Goal: Task Accomplishment & Management: Complete application form

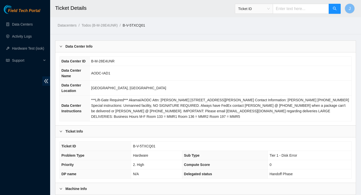
scroll to position [145, 0]
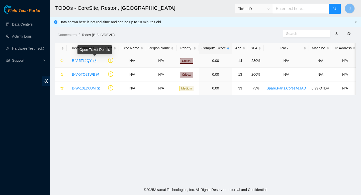
click at [96, 60] on icon "button" at bounding box center [95, 60] width 3 height 3
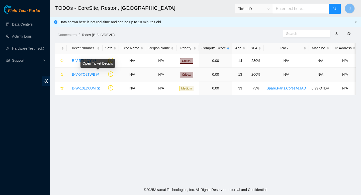
click at [99, 74] on icon "button" at bounding box center [97, 74] width 3 height 3
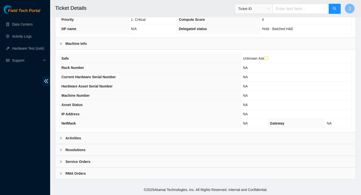
scroll to position [133, 0]
click at [198, 136] on div "Activities" at bounding box center [205, 138] width 300 height 12
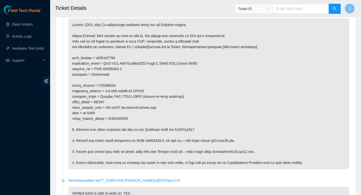
scroll to position [268, 0]
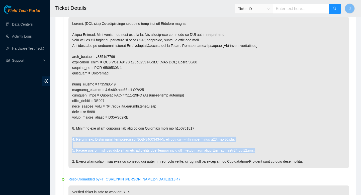
drag, startPoint x: 262, startPoint y: 156, endPoint x: 69, endPoint y: 146, distance: 194.0
click at [69, 146] on p at bounding box center [208, 92] width 281 height 151
copy p "2. Unplug the Akamai fiber connected to CLR-03021764-1, and loop it—-this loop …"
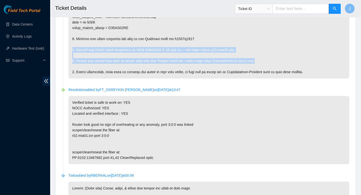
scroll to position [574, 0]
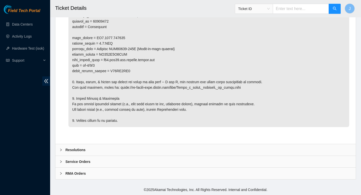
click at [73, 148] on b "Resolutions" at bounding box center [75, 150] width 20 height 6
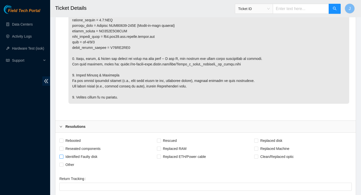
scroll to position [594, 0]
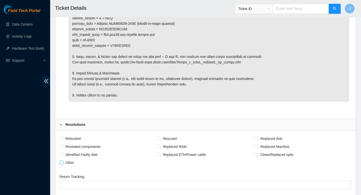
click at [63, 165] on span at bounding box center [61, 163] width 4 height 4
click at [63, 164] on input "Other" at bounding box center [61, 163] width 4 height 4
checkbox input "true"
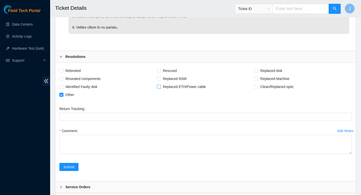
scroll to position [666, 0]
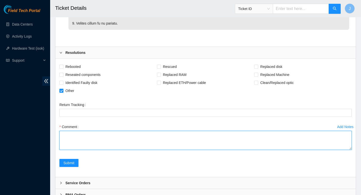
click at [132, 147] on textarea "Comment" at bounding box center [205, 140] width 292 height 19
paste textarea "2. Unplug the Akamai fiber connected to CLR-03021764-1, and loop it—-this loop …"
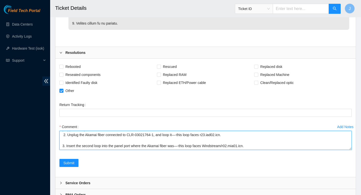
scroll to position [0, 0]
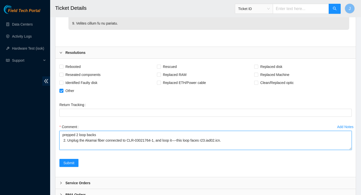
drag, startPoint x: 258, startPoint y: 152, endPoint x: 60, endPoint y: 145, distance: 197.4
click at [60, 145] on textarea "prepped 2 loop backs 2. Unplug the Akamai fiber connected to CLR-03021764-1, an…" at bounding box center [205, 140] width 292 height 19
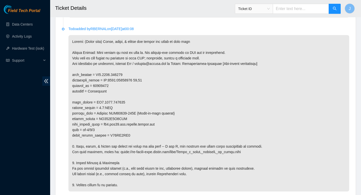
scroll to position [516, 0]
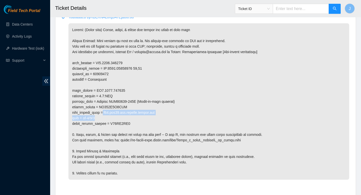
drag, startPoint x: 106, startPoint y: 119, endPoint x: 106, endPoint y: 124, distance: 5.1
click at [106, 124] on p at bounding box center [208, 101] width 281 height 156
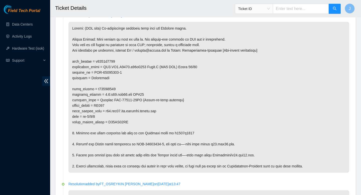
scroll to position [263, 0]
drag, startPoint x: 106, startPoint y: 117, endPoint x: 133, endPoint y: 128, distance: 29.3
click at [133, 128] on p at bounding box center [208, 97] width 281 height 151
copy p "r23.iad02.icn.netarch.akamai.com port = et-0/0/2 optic_serial_number = S23CB01AS"
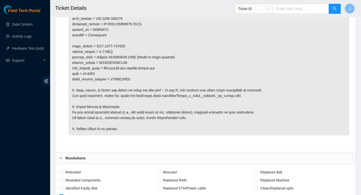
scroll to position [692, 0]
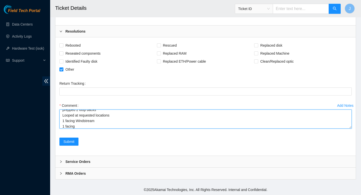
click at [99, 127] on textarea "prepped 2 loop backs Looped at requested locations 1 facing Windstream 1 facing" at bounding box center [205, 119] width 292 height 19
paste textarea "r23.iad02.icn.netarch.akamai.com port = et-0/0/2 optic_serial_number = S23CB01AS"
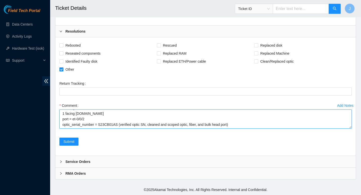
click at [238, 126] on textarea "prepped 2 loop backs Looped at requested locations 1 facing Windstream 1 facing…" at bounding box center [205, 119] width 292 height 19
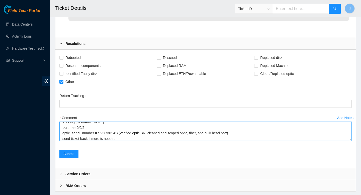
scroll to position [692, 0]
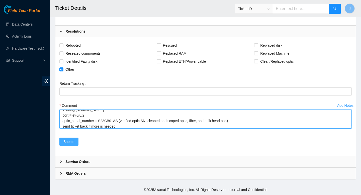
type textarea "prepped 2 loop backs Looped at requested locations 1 facing Windstream 1 facing…"
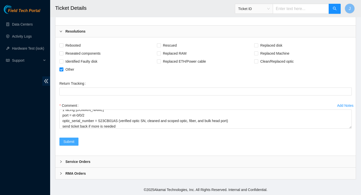
click at [69, 142] on span "Submit" at bounding box center [68, 142] width 11 height 6
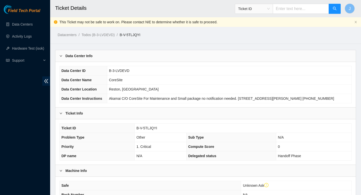
scroll to position [10, 0]
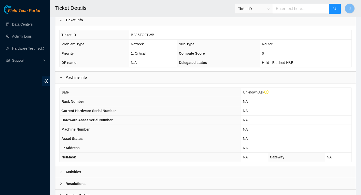
scroll to position [127, 0]
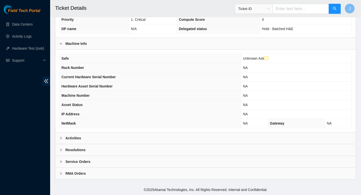
click at [177, 139] on div "Activities" at bounding box center [205, 138] width 300 height 12
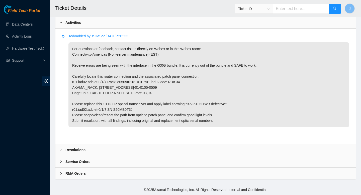
scroll to position [248, 0]
click at [191, 149] on div "Resolutions" at bounding box center [205, 150] width 300 height 12
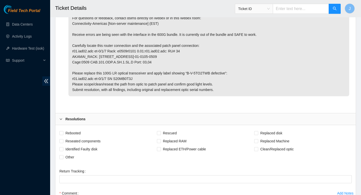
scroll to position [274, 0]
click at [62, 142] on input "Reseated components" at bounding box center [61, 141] width 4 height 4
checkbox input "true"
click at [257, 150] on input "Clean/Replaced optic" at bounding box center [256, 149] width 4 height 4
checkbox input "true"
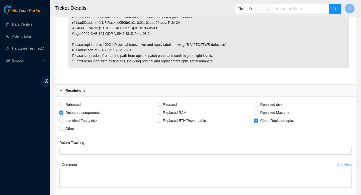
scroll to position [307, 0]
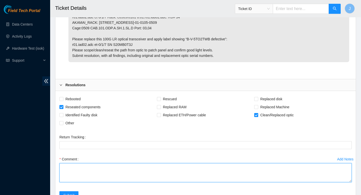
click at [192, 175] on textarea "Comment" at bounding box center [205, 172] width 292 height 19
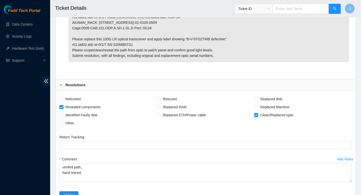
drag, startPoint x: 120, startPoint y: 22, endPoint x: 114, endPoint y: 25, distance: 6.5
click at [117, 25] on p "For questions or feedback, contact dsims directly on Webex or in this Webex roo…" at bounding box center [208, 19] width 281 height 85
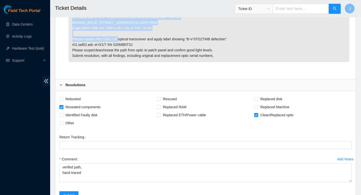
drag, startPoint x: 72, startPoint y: 22, endPoint x: 158, endPoint y: 36, distance: 87.5
click at [158, 36] on p "For questions or feedback, contact dsims directly on Webex or in this Webex roo…" at bounding box center [208, 19] width 281 height 85
copy p "r01.iad02.adc et-0/1/7 Rack: e0509r0101 0.01:r01.iad02.adc: RU# 34 AKAMAI_RACK:…"
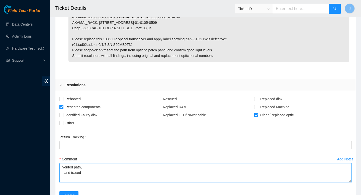
click at [91, 178] on textarea "verifed path, hand traced" at bounding box center [205, 172] width 292 height 19
paste textarea "r01.iad02.adc et-0/1/7 Rack: e0509r0101 0.01:r01.iad02.adc: RU# 34 AKAMAI_RACK:…"
click at [105, 179] on textarea "verifed path, hand traced: r01.iad02.adc et-0/1/7 Rack: e0509r0101 0.01:r01.iad…" at bounding box center [205, 172] width 292 height 19
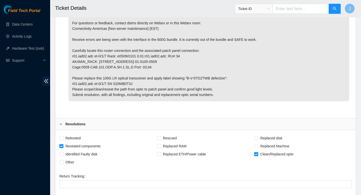
scroll to position [268, 0]
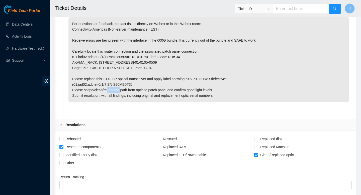
drag, startPoint x: 136, startPoint y: 90, endPoint x: 117, endPoint y: 90, distance: 19.8
click at [117, 90] on p "For questions or feedback, contact dsims directly on Webex or in this Webex roo…" at bounding box center [208, 59] width 281 height 85
copy p "S20MB0T3J"
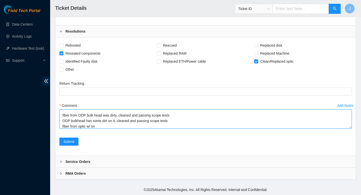
click at [113, 127] on textarea "verifed path, hand traced: r01.iad02.adc et-0/1/7 Rack: e0509r0101 0.01:r01.iad…" at bounding box center [205, 119] width 292 height 19
paste textarea "S20MB0T3J"
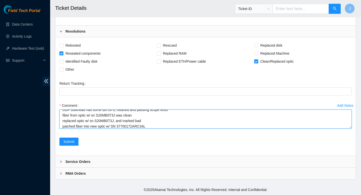
scroll to position [55, 0]
click at [141, 119] on textarea "verifed path, hand traced: r01.iad02.adc et-0/1/7 Rack: e0509r0101 0.01:r01.iad…" at bounding box center [205, 119] width 292 height 19
click at [113, 125] on textarea "verifed path, hand traced: r01.iad02.adc et-0/1/7 Rack: e0509r0101 0.01:r01.iad…" at bounding box center [205, 119] width 292 height 19
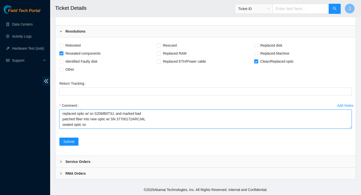
paste textarea "37700172ARC34L"
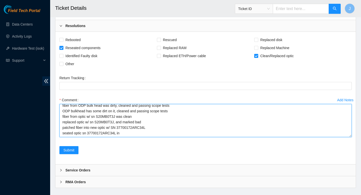
scroll to position [0, 0]
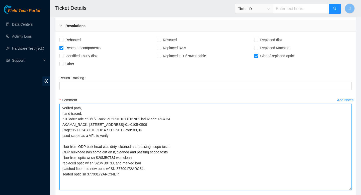
drag, startPoint x: 350, startPoint y: 128, endPoint x: 354, endPoint y: 195, distance: 67.0
click at [354, 195] on div "Rebooted Rescued Replaced disk Reseated components Replaced RAM Replaced Machin…" at bounding box center [205, 124] width 300 height 185
drag, startPoint x: 100, startPoint y: 124, endPoint x: 61, endPoint y: 124, distance: 39.3
click at [61, 124] on textarea "verifed path, hand traced: r01.iad02.adc et-0/1/7 Rack: e0509r0101 0.01:r01.iad…" at bounding box center [205, 147] width 292 height 86
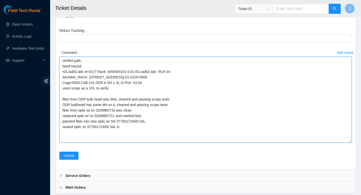
scroll to position [434, 0]
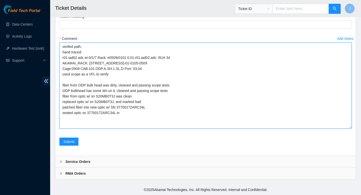
click at [140, 114] on textarea "verifed path, hand traced: r01.iad02.adc et-0/1/7 Rack: e0509r0101 0.01:r01.iad…" at bounding box center [205, 86] width 292 height 86
paste textarea "r01.iad02.adc et-0/1/7"
click at [70, 101] on textarea "verifed path, hand traced: r01.iad02.adc et-0/1/7 Rack: e0509r0101 0.01:r01.iad…" at bounding box center [205, 86] width 292 height 86
click at [147, 100] on textarea "verifed path, hand traced: r01.iad02.adc et-0/1/7 Rack: e0509r0101 0.01:r01.iad…" at bounding box center [205, 86] width 292 height 86
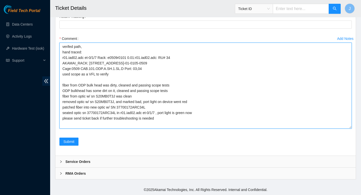
click at [69, 46] on textarea "verifed path, hand traced: r01.iad02.adc et-0/1/7 Rack: e0509r0101 0.01:r01.iad…" at bounding box center [205, 86] width 292 height 86
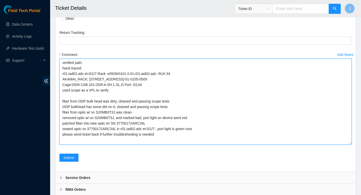
scroll to position [413, 0]
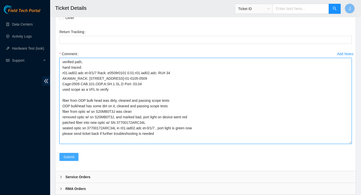
type textarea "verified path, hand traced: r01.iad02.adc et-0/1/7 Rack: e0509r0101 0.01:r01.ia…"
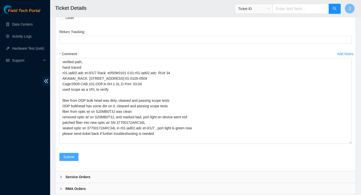
click at [66, 160] on span "Submit" at bounding box center [68, 157] width 11 height 6
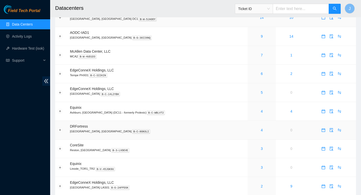
scroll to position [82, 0]
click at [61, 150] on button "Expand row" at bounding box center [60, 148] width 4 height 4
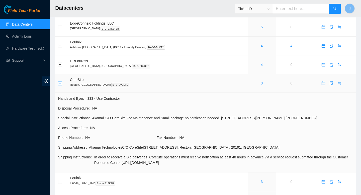
scroll to position [145, 0]
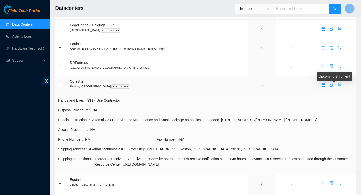
click at [337, 87] on icon "swap" at bounding box center [339, 85] width 4 height 4
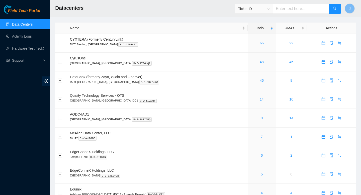
scroll to position [145, 0]
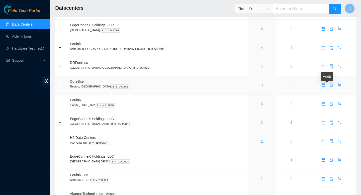
click at [329, 87] on icon "audit" at bounding box center [331, 85] width 4 height 4
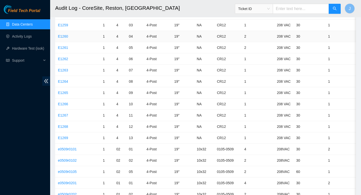
scroll to position [2229, 0]
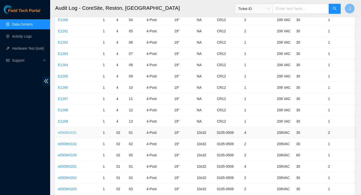
click at [67, 131] on link "e0509r0101" at bounding box center [67, 133] width 19 height 4
